Goal: Obtain resource: Download file/media

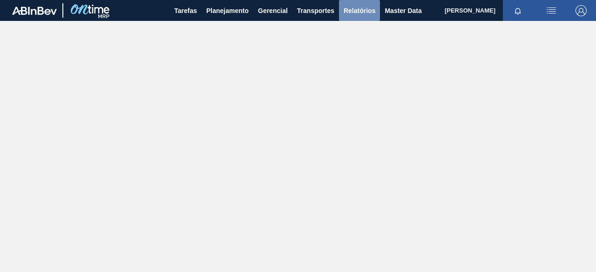
click at [364, 11] on span "Relatórios" at bounding box center [359, 10] width 32 height 11
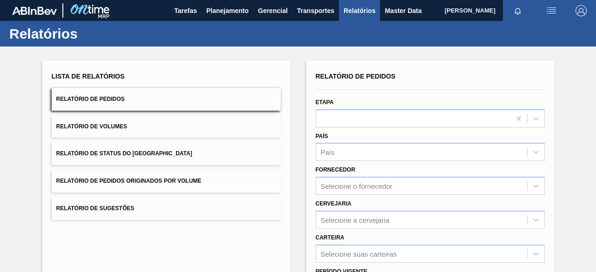
click at [197, 179] on span "Relatório de Pedidos Originados por Volume" at bounding box center [128, 181] width 145 height 7
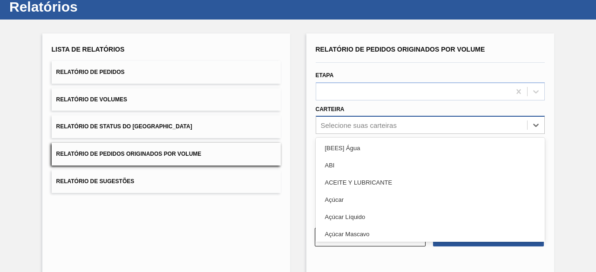
click at [334, 134] on div "option [BEES] Água focused, 1 of 101. 101 results available. Use Up and Down to…" at bounding box center [429, 125] width 229 height 18
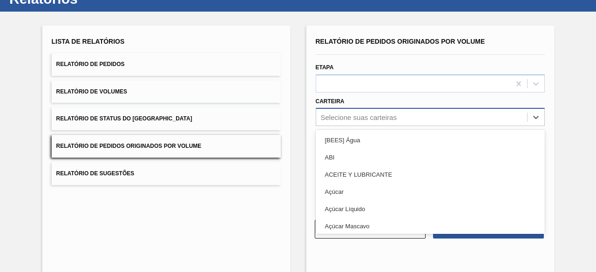
scroll to position [35, 0]
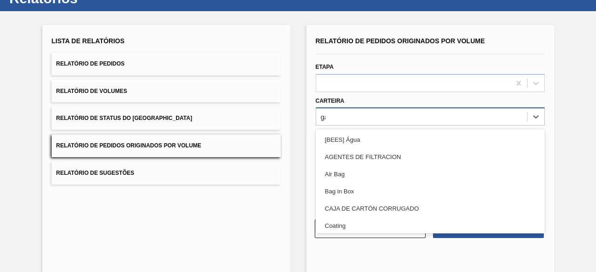
type input "gar"
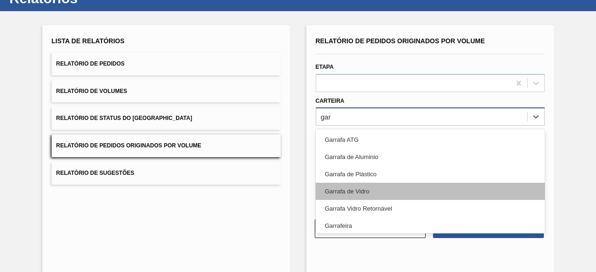
click at [361, 195] on div "Garrafa de Vidro" at bounding box center [429, 191] width 229 height 17
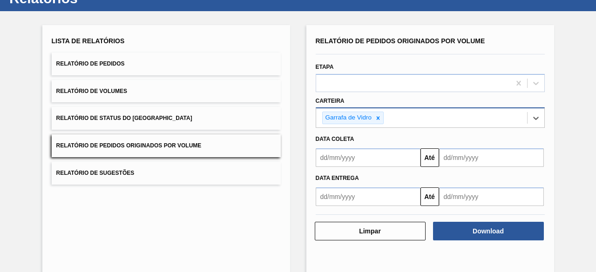
click at [356, 159] on input "text" at bounding box center [367, 157] width 105 height 19
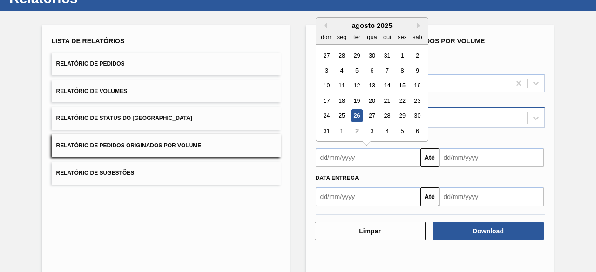
drag, startPoint x: 369, startPoint y: 116, endPoint x: 387, endPoint y: 124, distance: 19.8
click at [369, 116] on div "27" at bounding box center [371, 116] width 13 height 13
type input "27/08/2025"
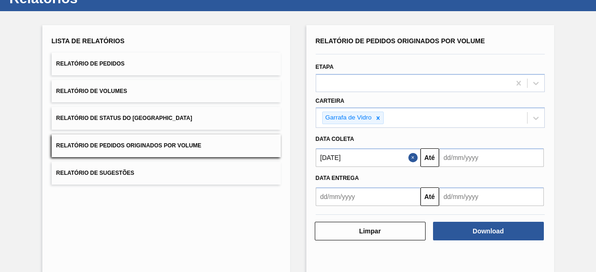
click at [447, 154] on input "text" at bounding box center [491, 157] width 105 height 19
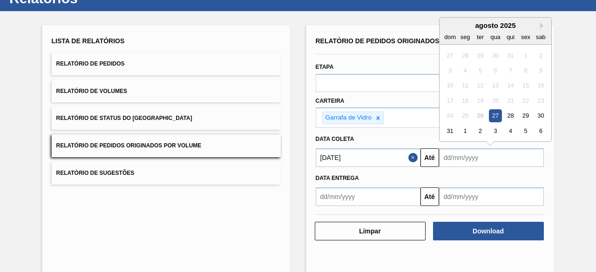
click at [495, 116] on div "27" at bounding box center [495, 116] width 13 height 13
type input "27/08/2025"
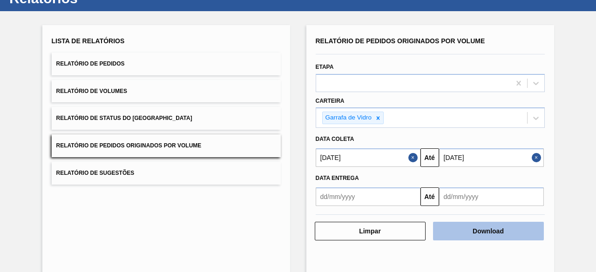
click at [494, 237] on button "Download" at bounding box center [488, 231] width 111 height 19
